Goal: Check status: Check status

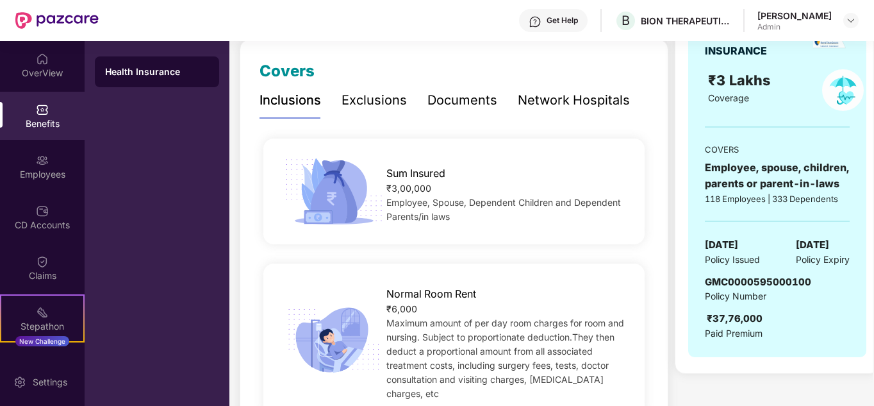
scroll to position [192, 0]
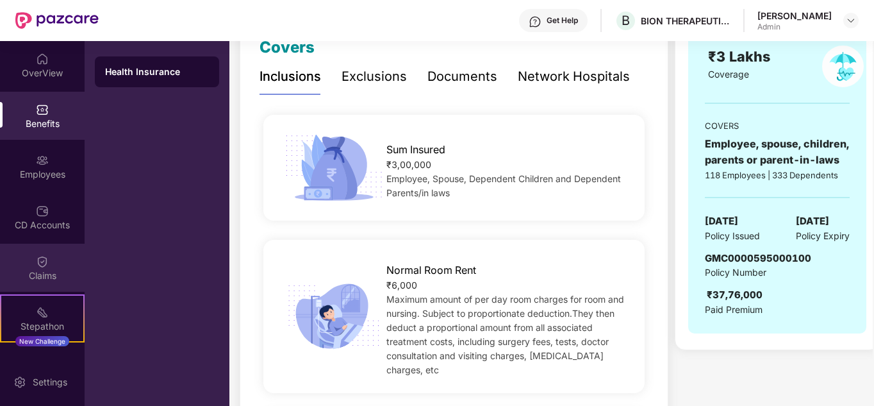
click at [39, 263] on img at bounding box center [42, 261] width 13 height 13
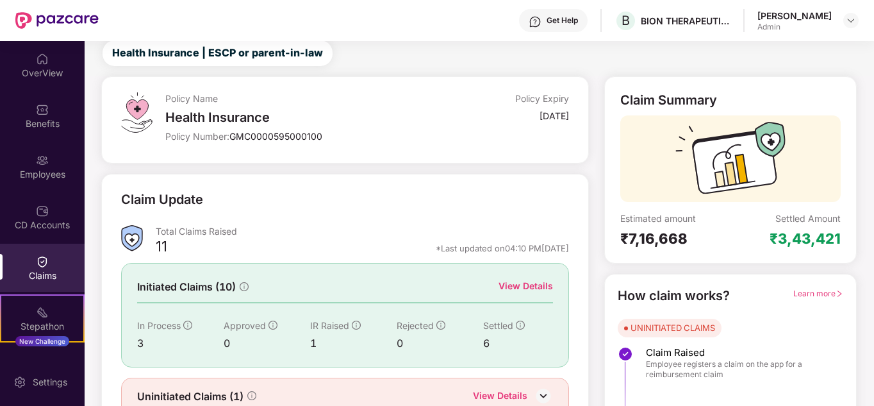
scroll to position [96, 0]
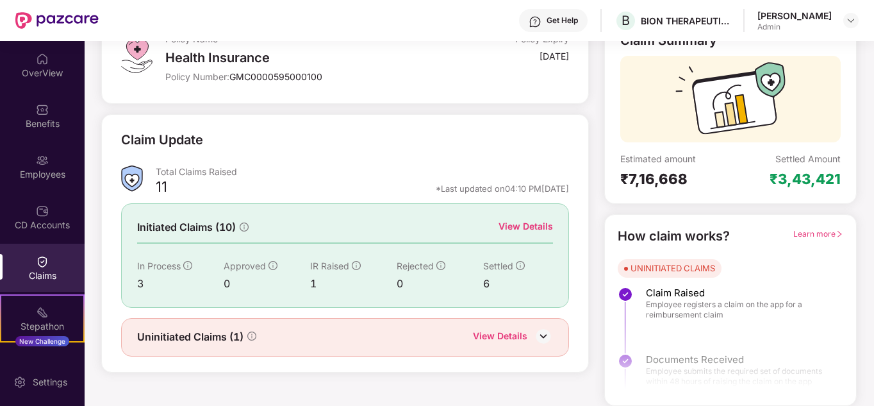
click at [535, 331] on img at bounding box center [543, 335] width 19 height 19
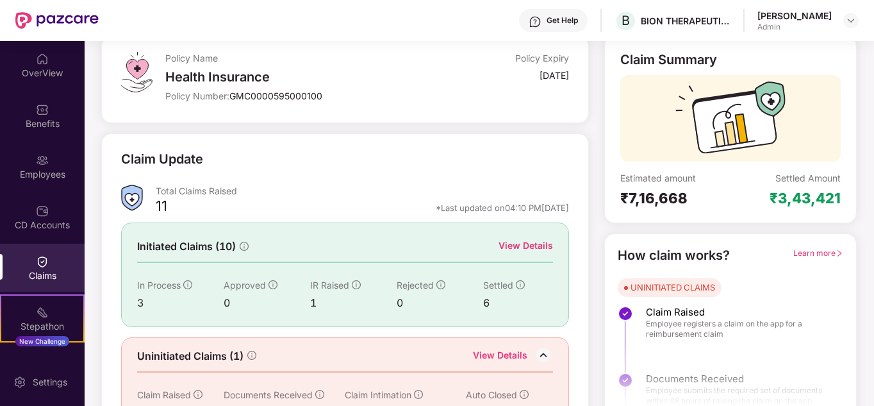
scroll to position [54, 0]
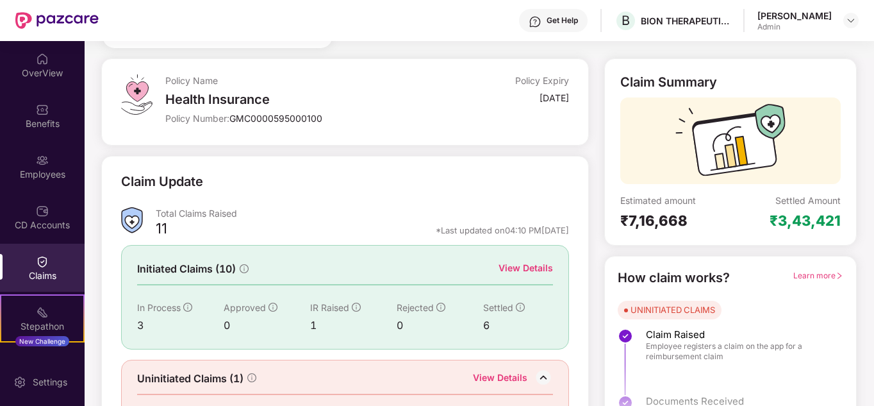
click at [156, 312] on span "In Process" at bounding box center [159, 307] width 44 height 11
click at [535, 263] on div "View Details" at bounding box center [526, 268] width 54 height 14
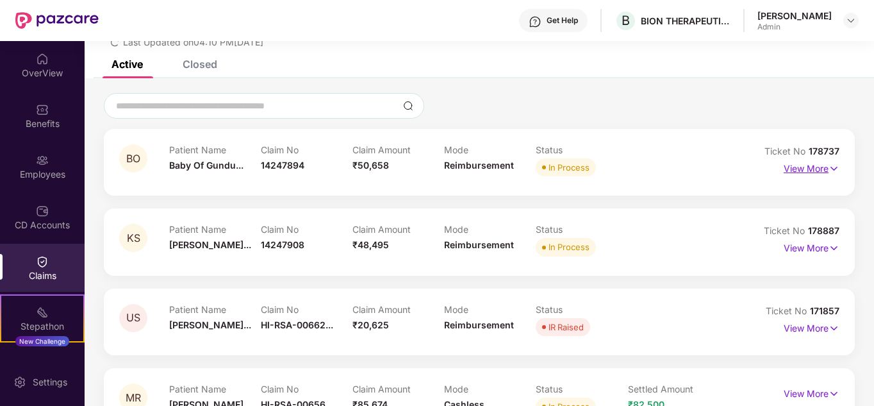
click at [813, 164] on p "View More" at bounding box center [812, 166] width 56 height 17
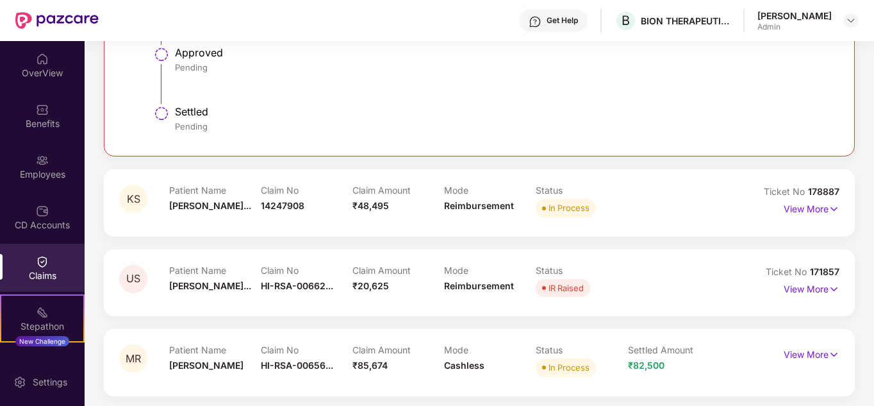
scroll to position [581, 0]
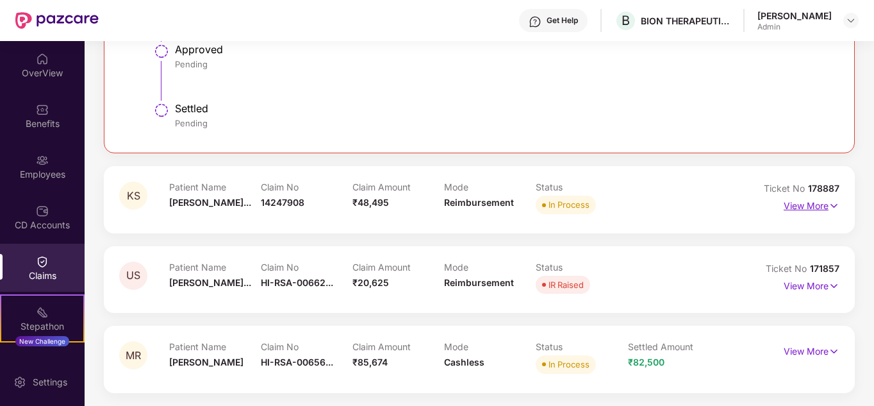
click at [815, 207] on p "View More" at bounding box center [812, 203] width 56 height 17
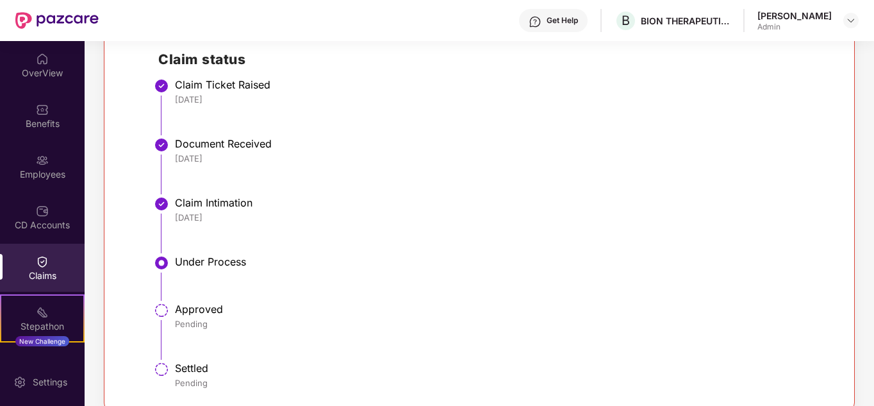
scroll to position [773, 0]
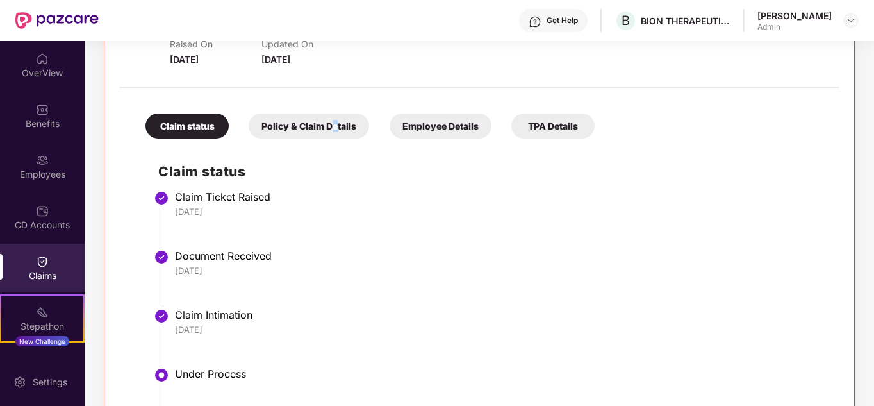
click at [336, 125] on div "Policy & Claim Details" at bounding box center [309, 125] width 121 height 25
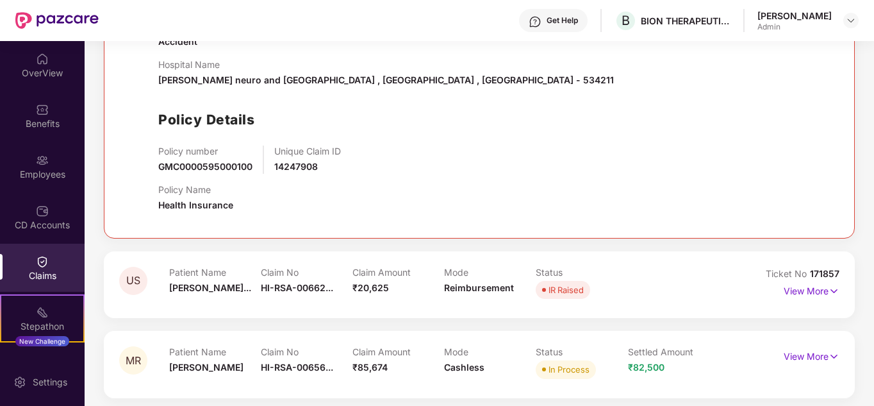
scroll to position [1070, 0]
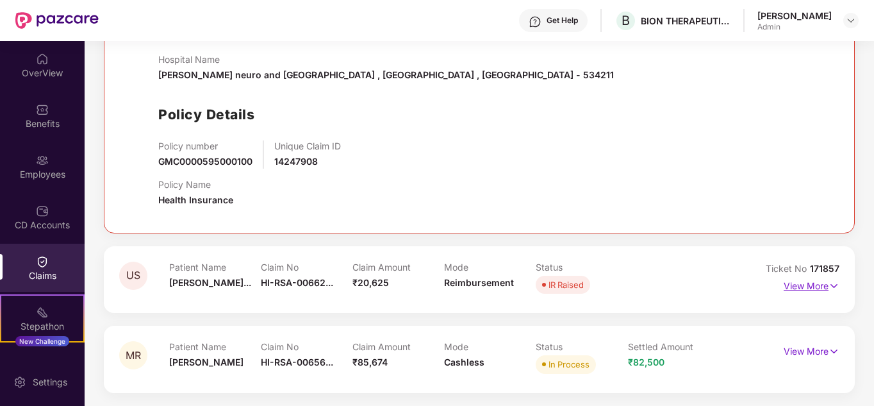
click at [801, 289] on p "View More" at bounding box center [812, 284] width 56 height 17
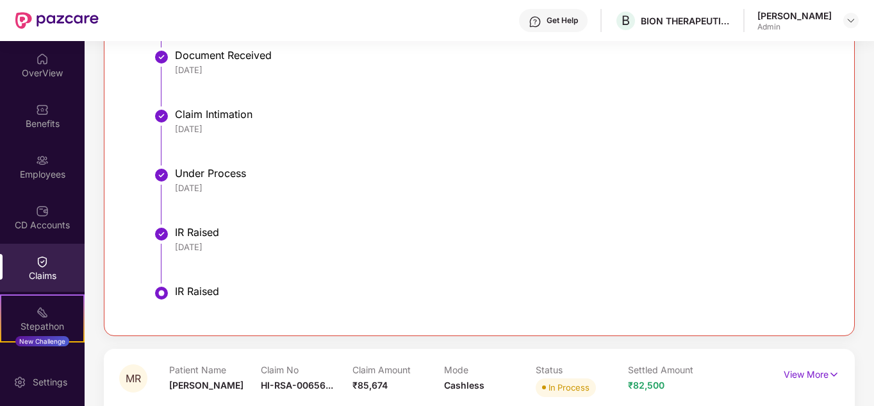
scroll to position [1566, 0]
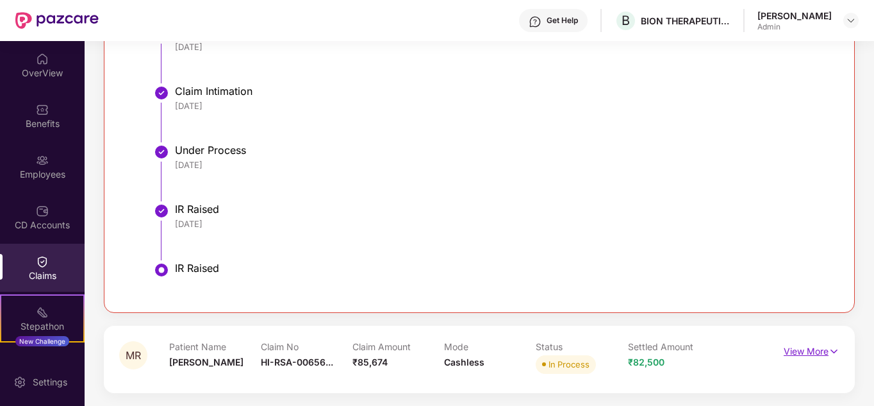
click at [815, 349] on p "View More" at bounding box center [812, 349] width 56 height 17
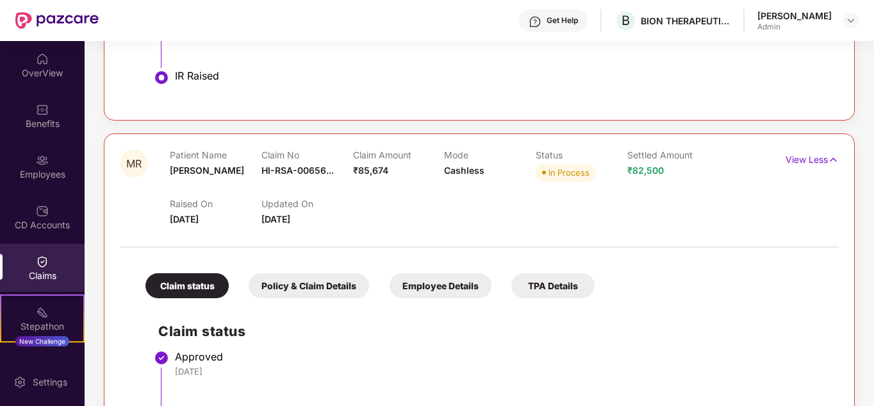
scroll to position [1886, 0]
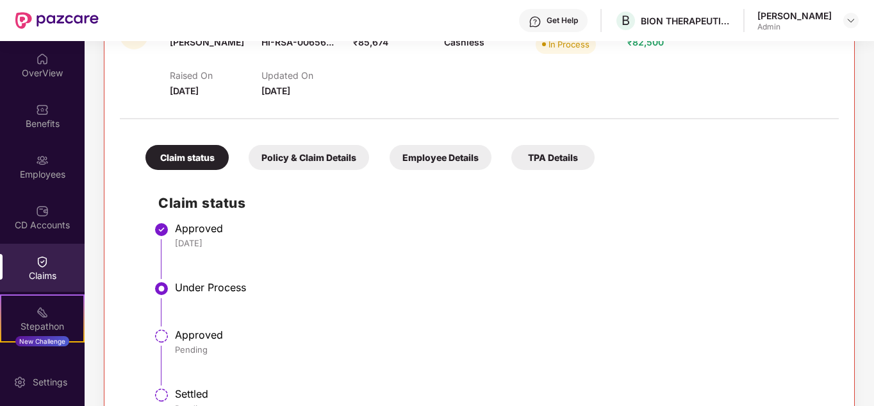
click at [317, 152] on div "Policy & Claim Details" at bounding box center [309, 157] width 121 height 25
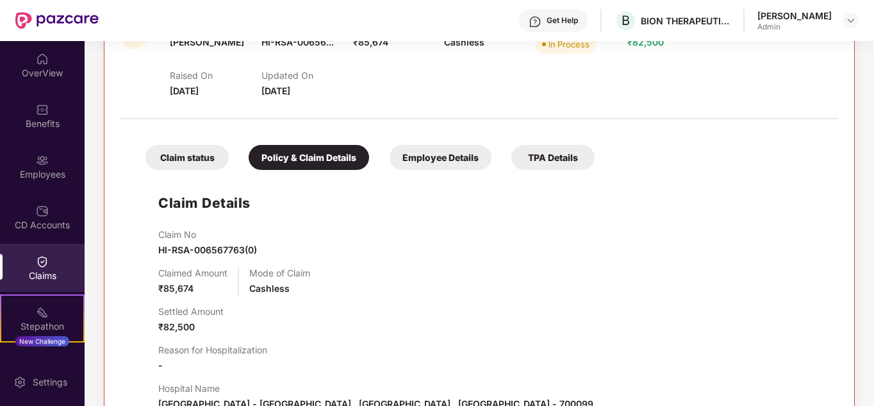
click at [442, 156] on div "Employee Details" at bounding box center [441, 157] width 102 height 25
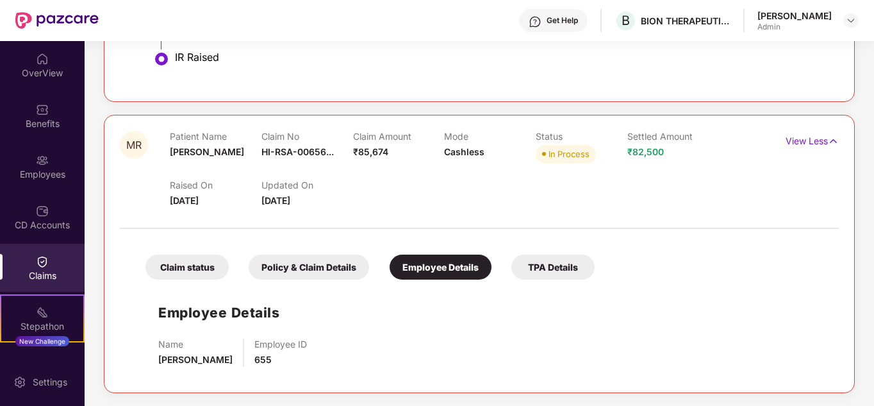
click at [304, 267] on div "Policy & Claim Details" at bounding box center [309, 266] width 121 height 25
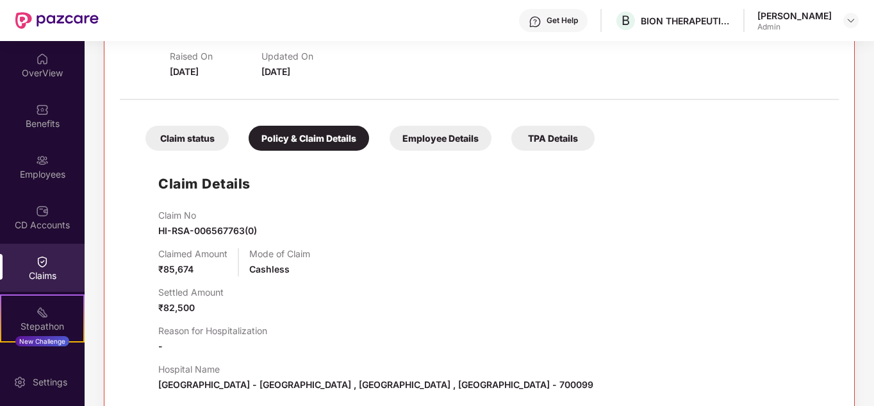
scroll to position [1863, 0]
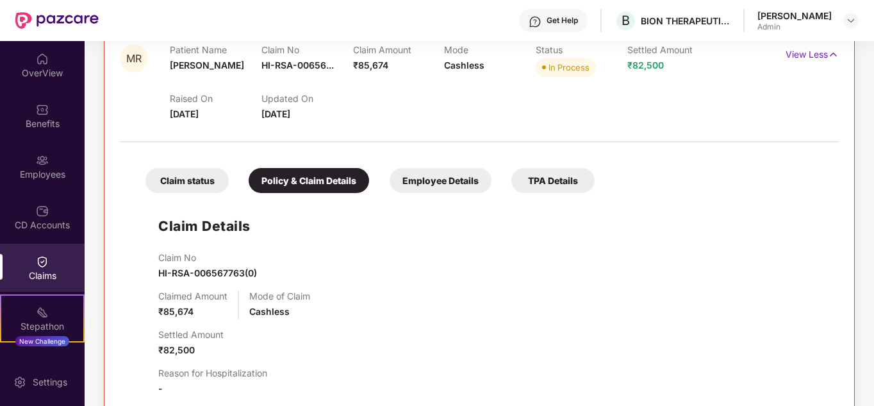
click at [442, 178] on div "Employee Details" at bounding box center [441, 180] width 102 height 25
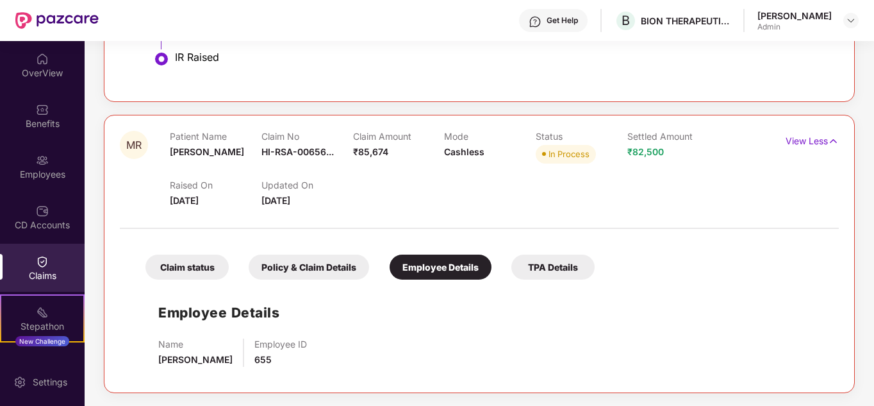
click at [317, 265] on div "Policy & Claim Details" at bounding box center [309, 266] width 121 height 25
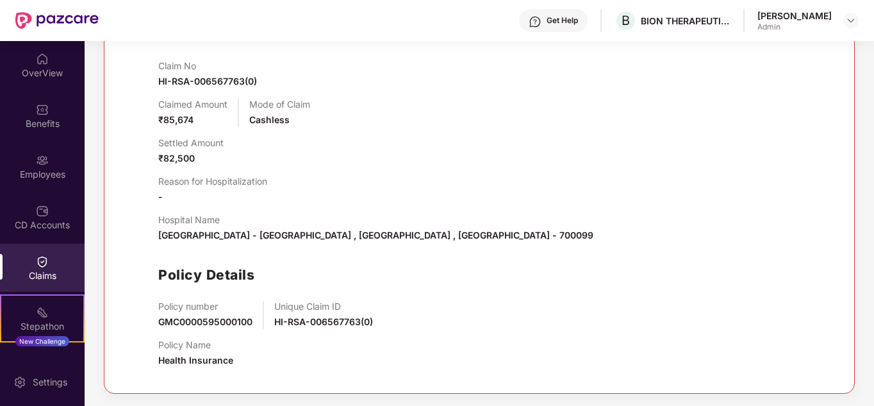
scroll to position [2056, 0]
click at [168, 185] on p "Reason for Hospitalization" at bounding box center [212, 180] width 109 height 11
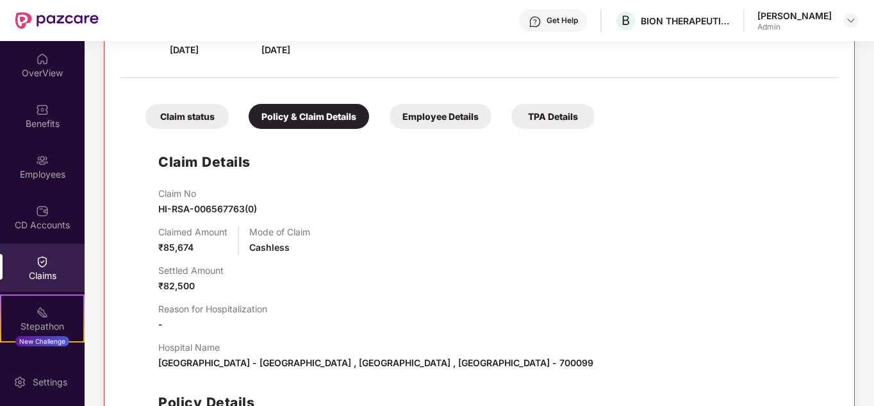
click at [202, 117] on div "Claim status" at bounding box center [187, 116] width 83 height 25
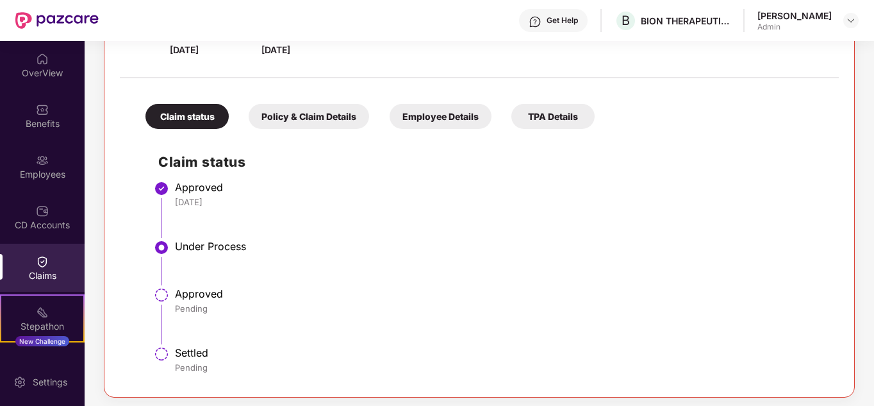
click at [553, 109] on div "TPA Details" at bounding box center [553, 116] width 83 height 25
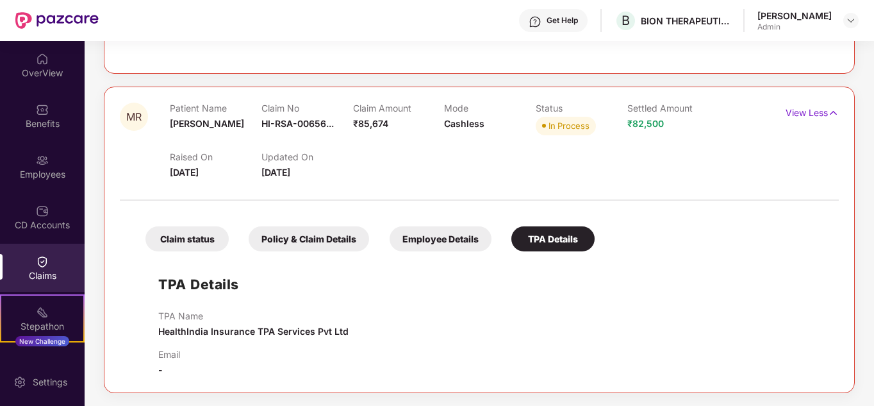
click at [310, 234] on div "Policy & Claim Details" at bounding box center [309, 238] width 121 height 25
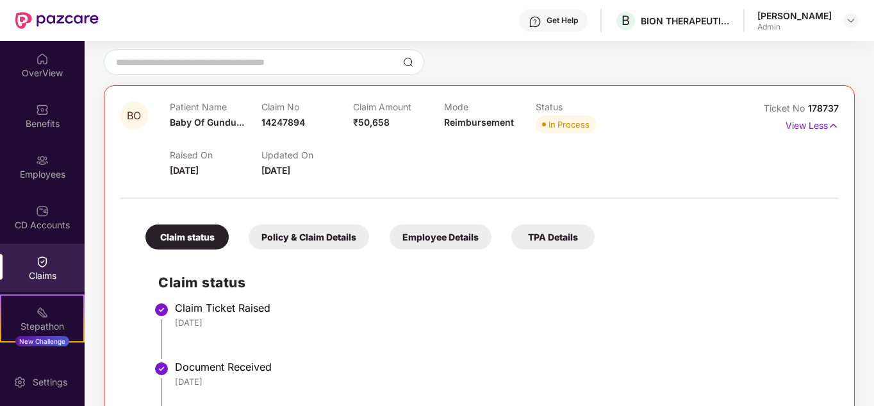
scroll to position [0, 0]
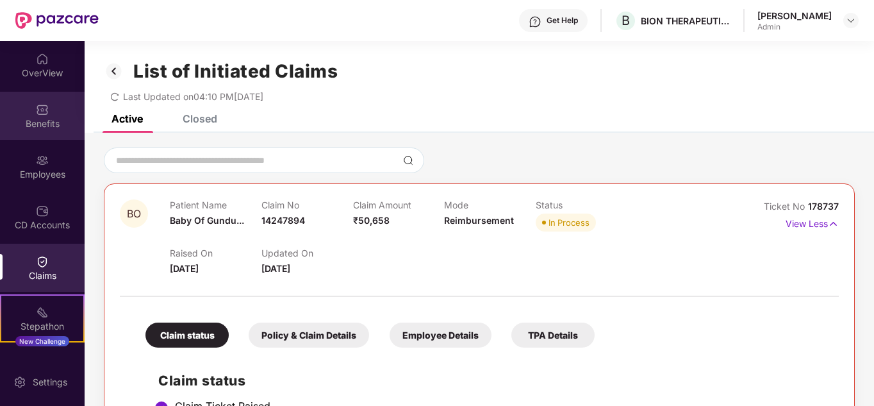
click at [49, 122] on div "Benefits" at bounding box center [42, 123] width 85 height 13
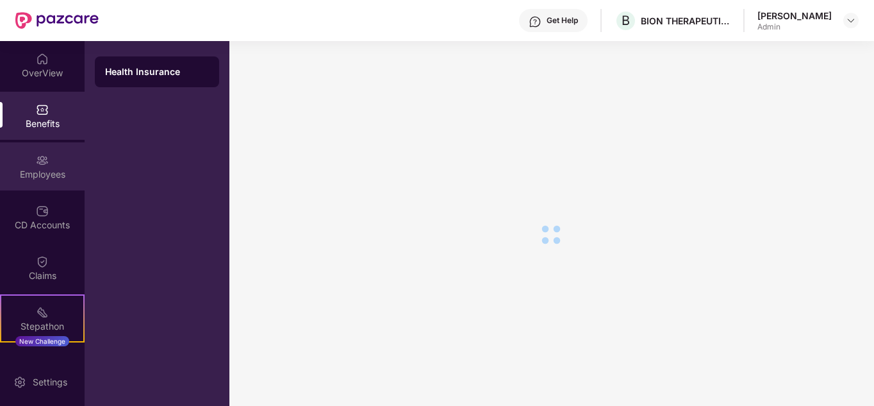
click at [48, 164] on div "Employees" at bounding box center [42, 166] width 85 height 48
